Goal: Communication & Community: Answer question/provide support

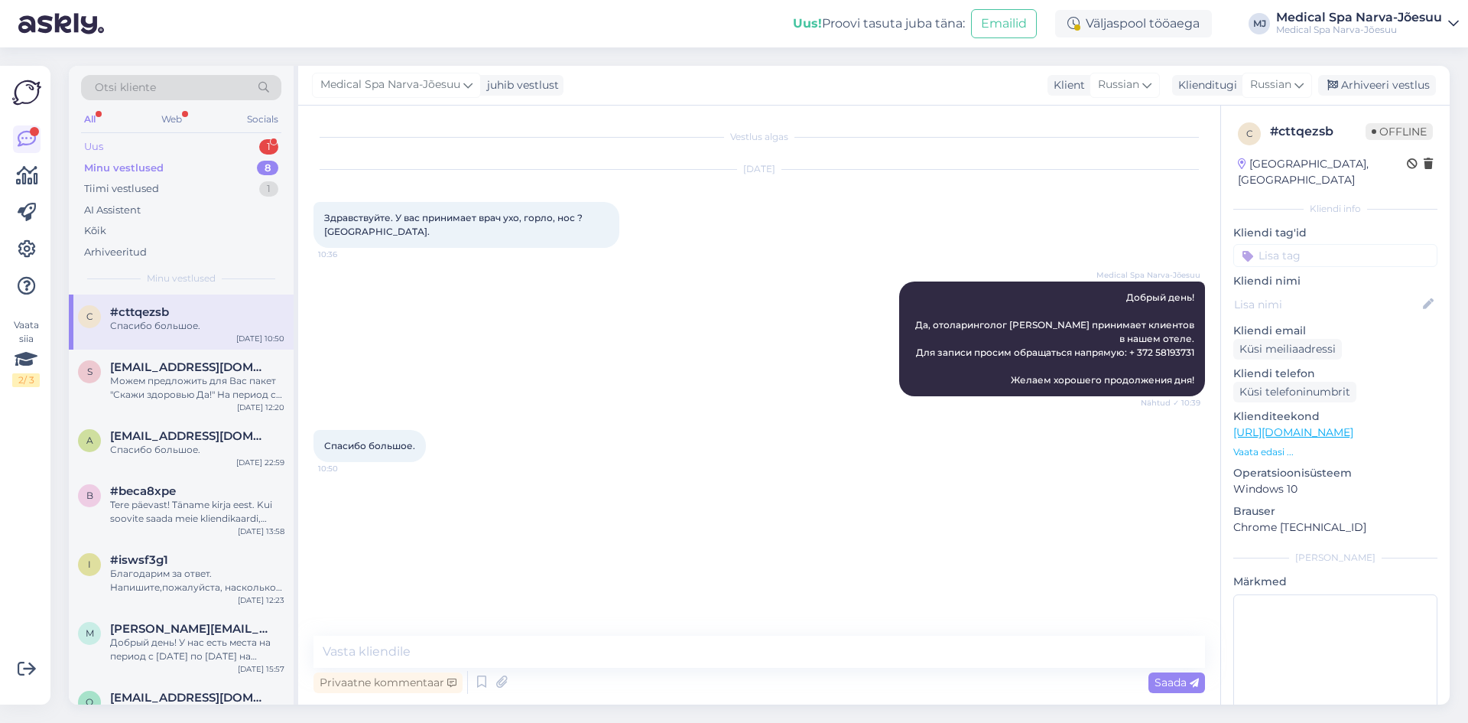
click at [129, 151] on div "Uus 1" at bounding box center [181, 146] width 200 height 21
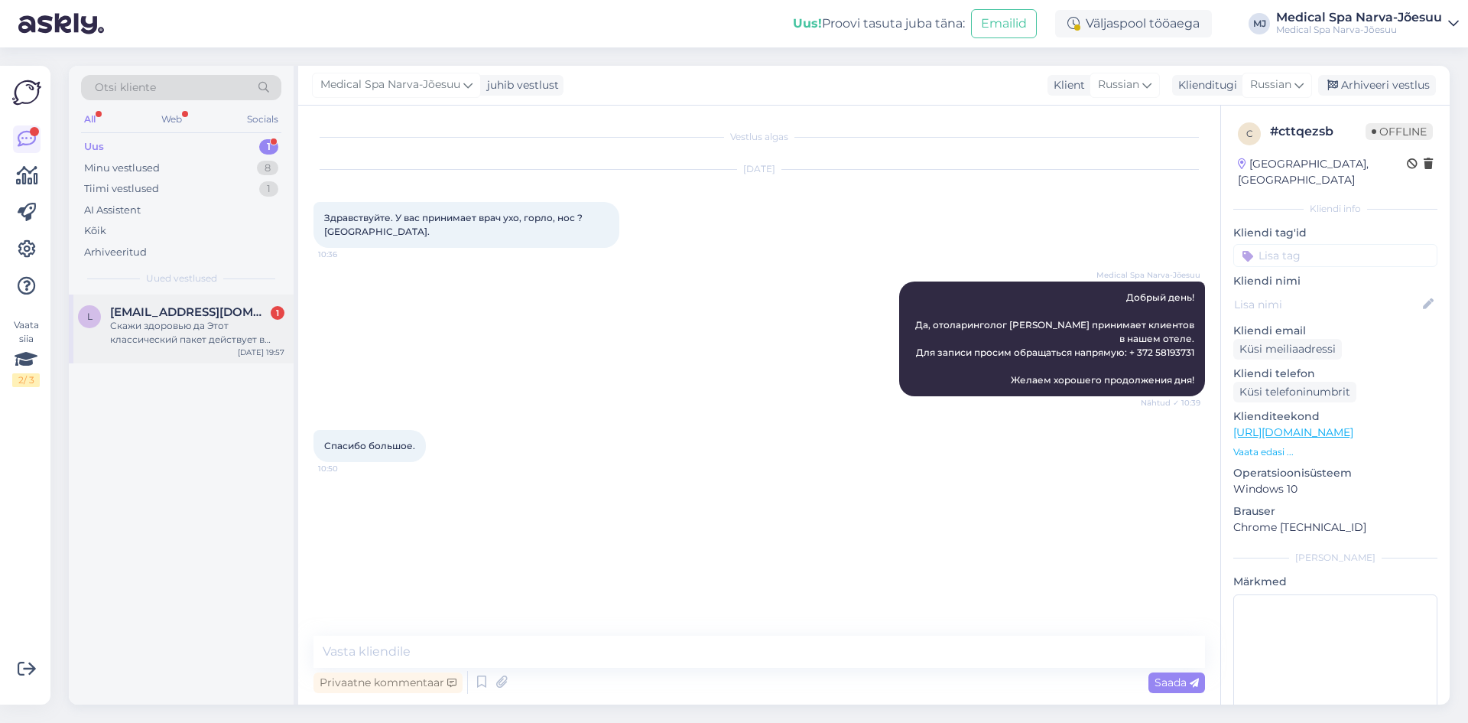
click at [178, 343] on div "Скажи здоровью да Этот классический пакет действует в октябре? И есть ли какие …" at bounding box center [197, 333] width 174 height 28
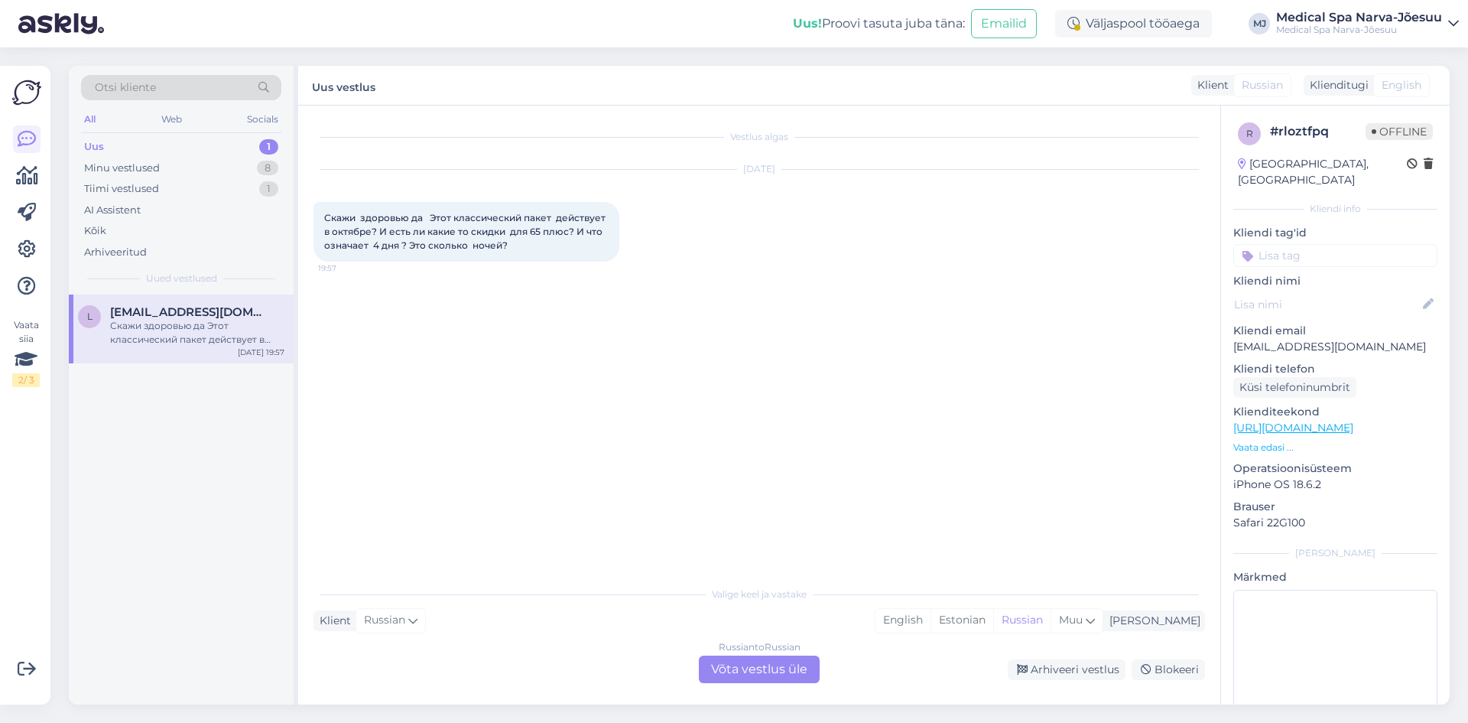
click at [450, 625] on div "Klient Russian Mina English Estonian Russian Muu" at bounding box center [760, 620] width 892 height 21
click at [730, 674] on div "Russian to Russian Võta vestlus üle" at bounding box center [759, 669] width 121 height 28
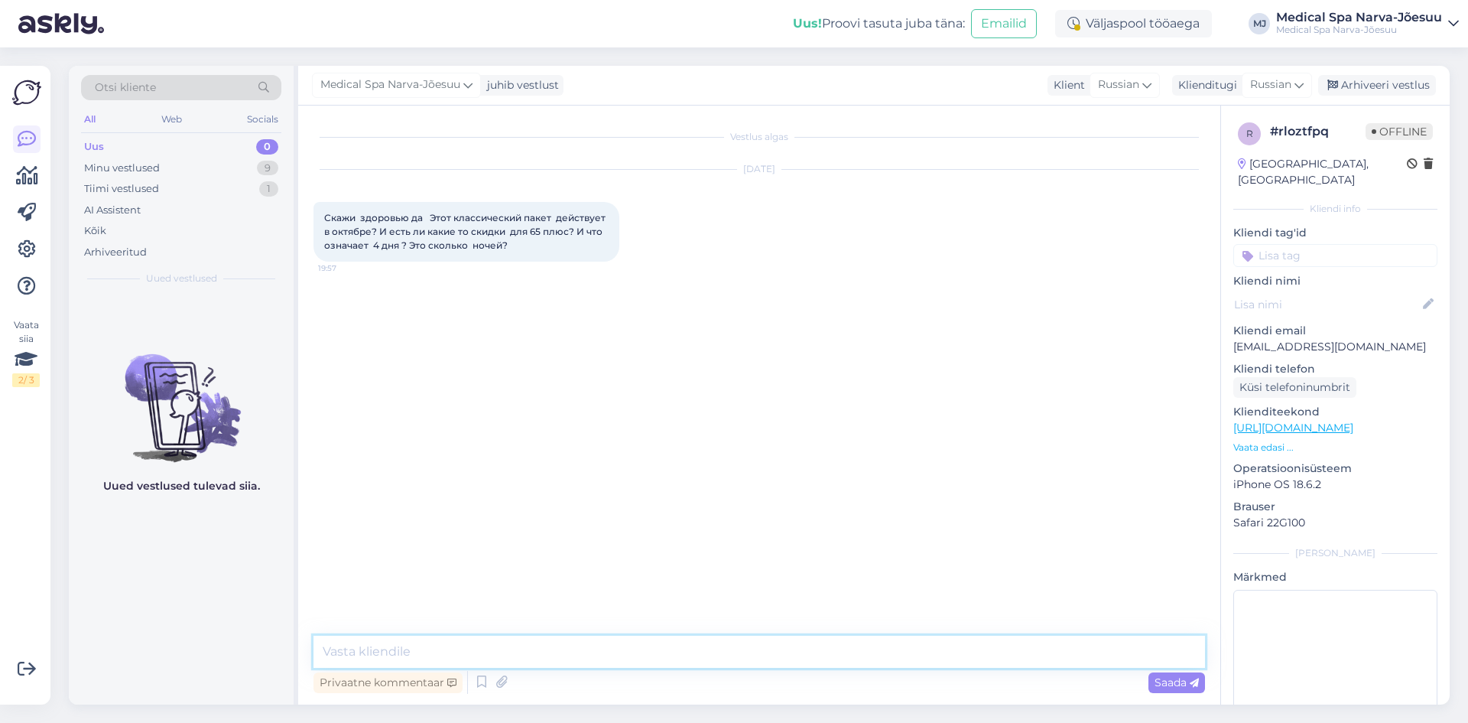
click at [539, 653] on textarea at bounding box center [760, 651] width 892 height 32
paste textarea "Добрый вечер! Данный пакет действует круглый год (за исключение нескольких пери…"
type textarea "Добрый вечер! Данный пакет действует круглый год (за исключение нескольких пери…"
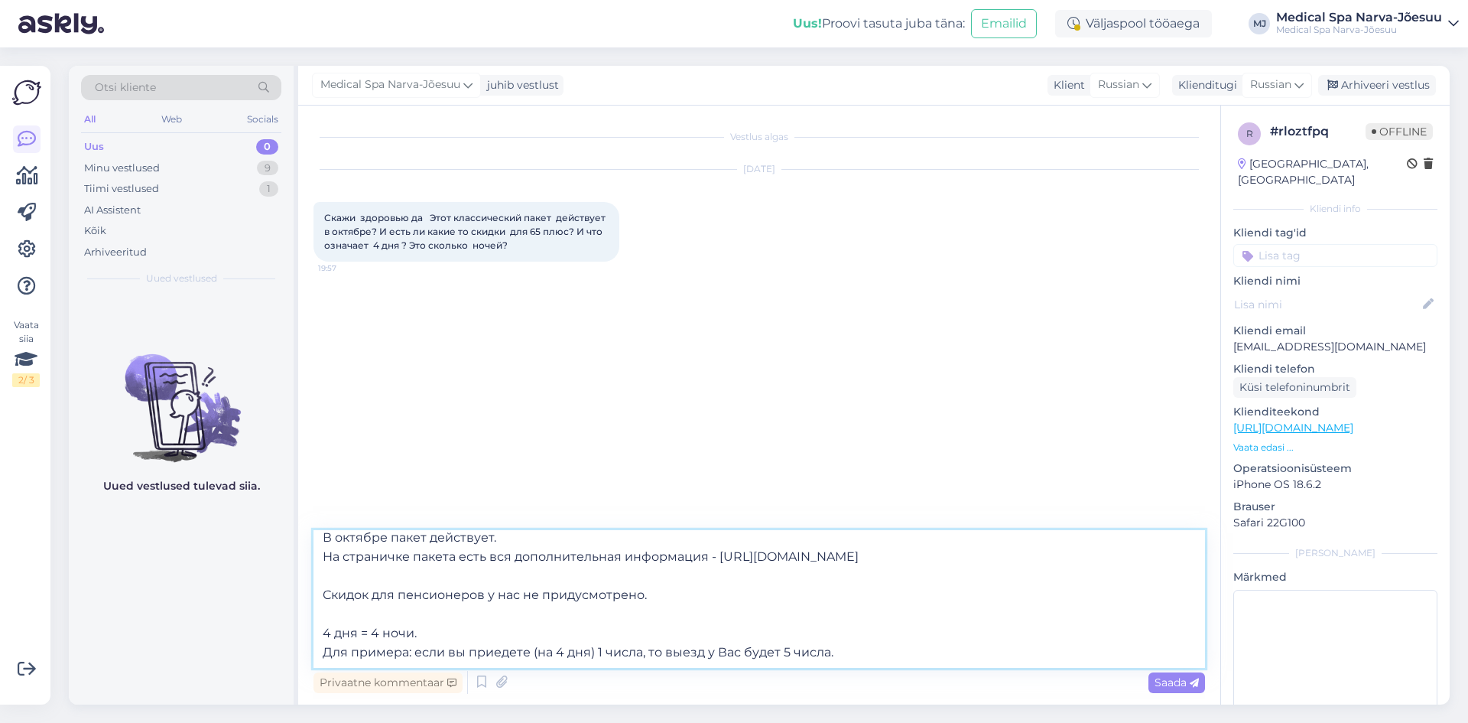
scroll to position [85, 0]
click at [401, 597] on textarea "Добрый вечер! Данный пакет действует круглый год (за исключение нескольких пери…" at bounding box center [760, 599] width 892 height 138
click at [414, 635] on textarea "Добрый вечер! Данный пакет действует круглый год (за исключение нескольких пери…" at bounding box center [760, 599] width 892 height 138
click at [429, 634] on textarea "Добрый вечер! Данный пакет действует круглый год (за исключение нескольких пери…" at bounding box center [760, 599] width 892 height 138
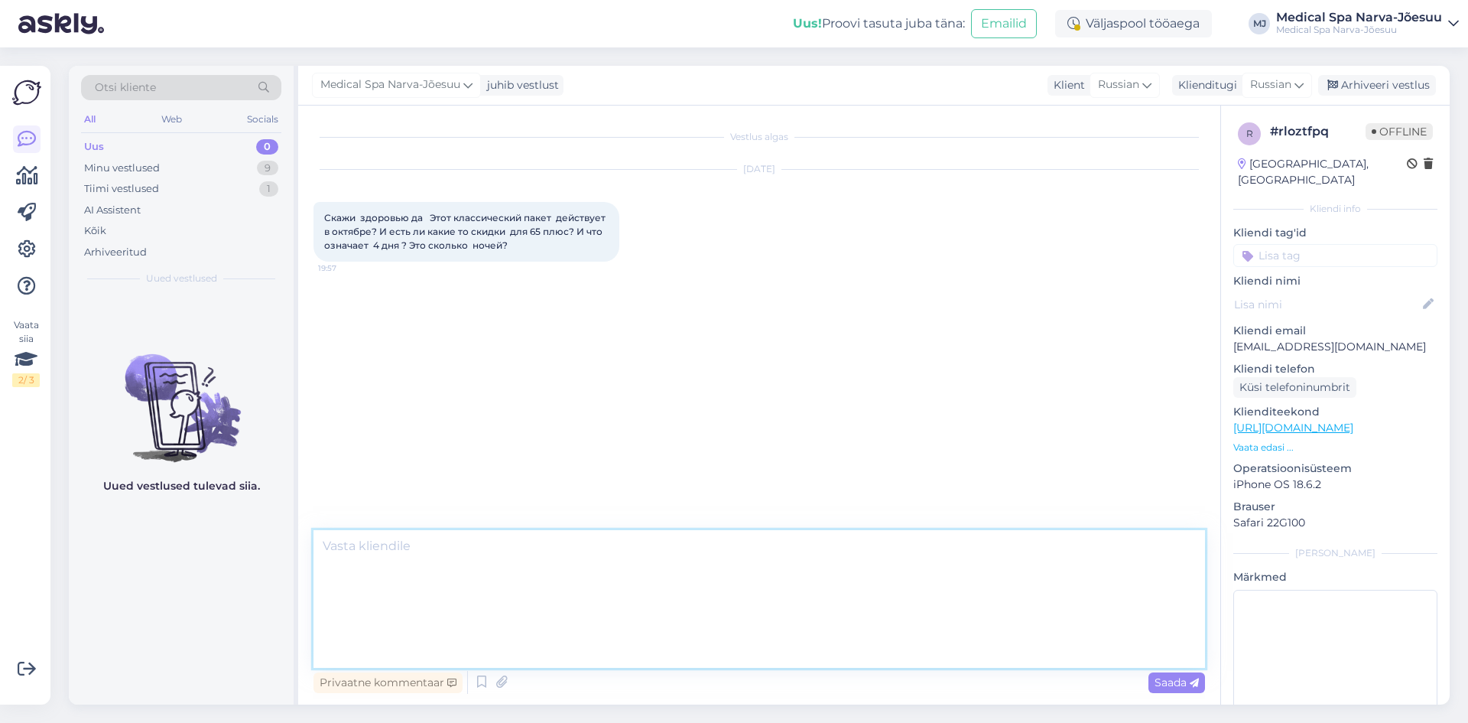
scroll to position [0, 0]
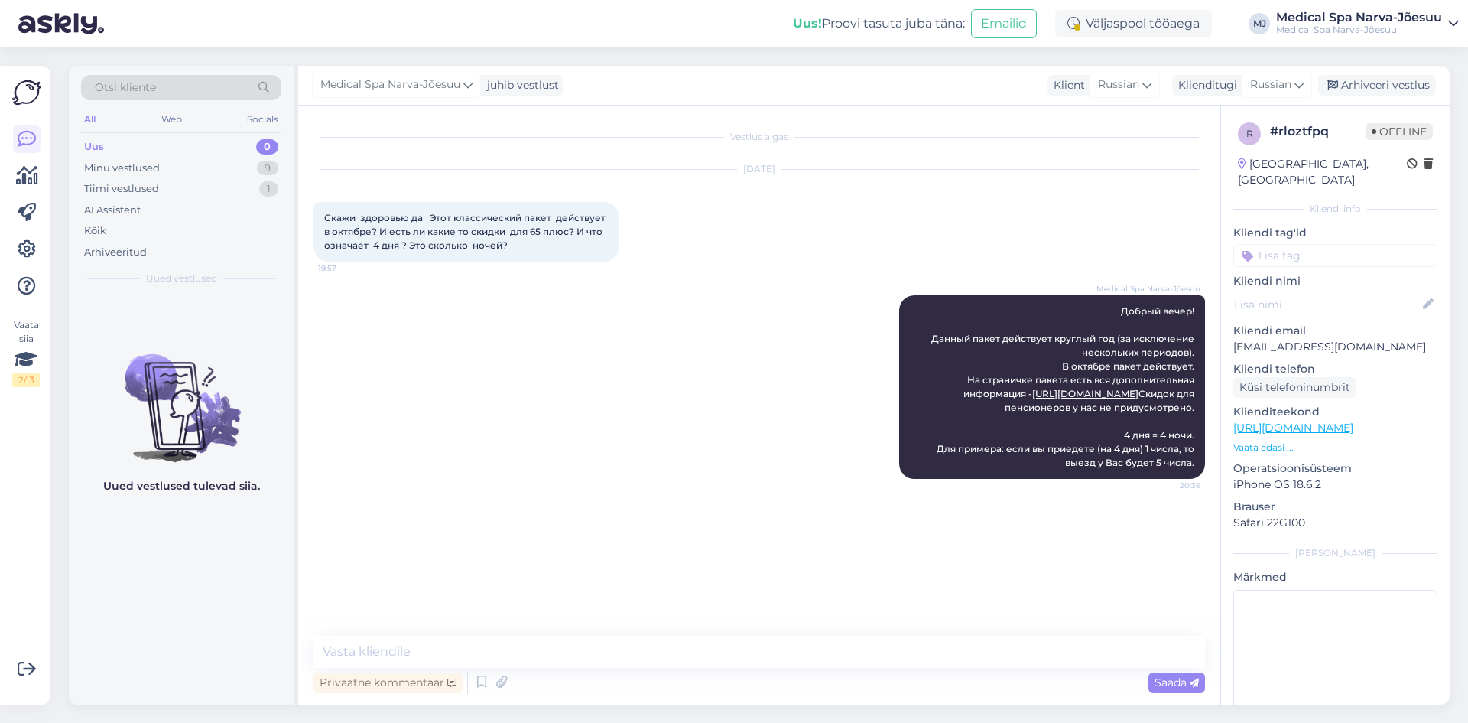
click at [455, 478] on div "Medical Spa Narva-Jõesuu Добрый вечер! Данный пакет действует круглый год (за и…" at bounding box center [760, 386] width 892 height 217
